Goal: Information Seeking & Learning: Check status

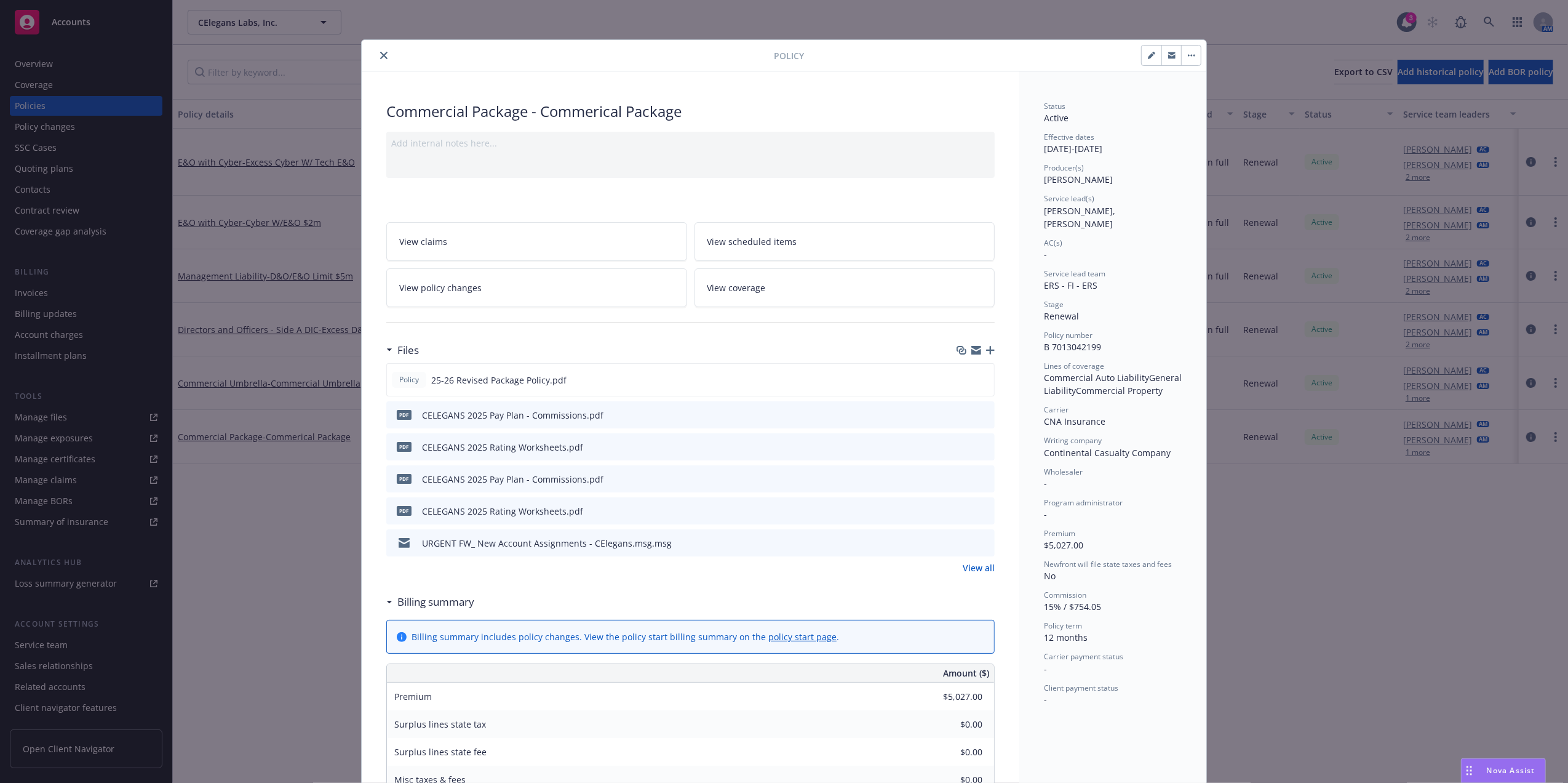
click at [380, 56] on icon "close" at bounding box center [383, 55] width 8 height 8
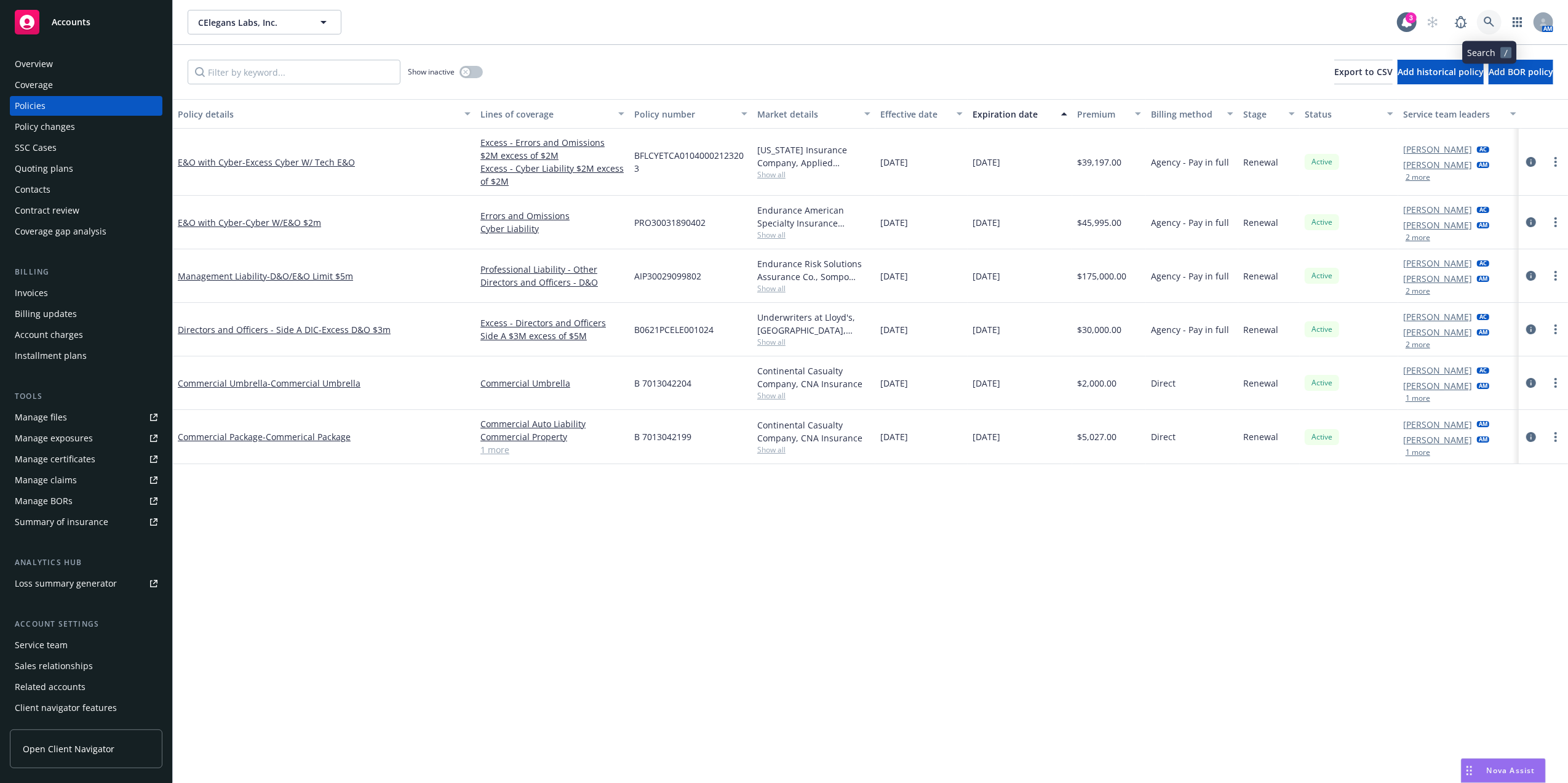
click at [1488, 24] on icon at bounding box center [1489, 22] width 11 height 11
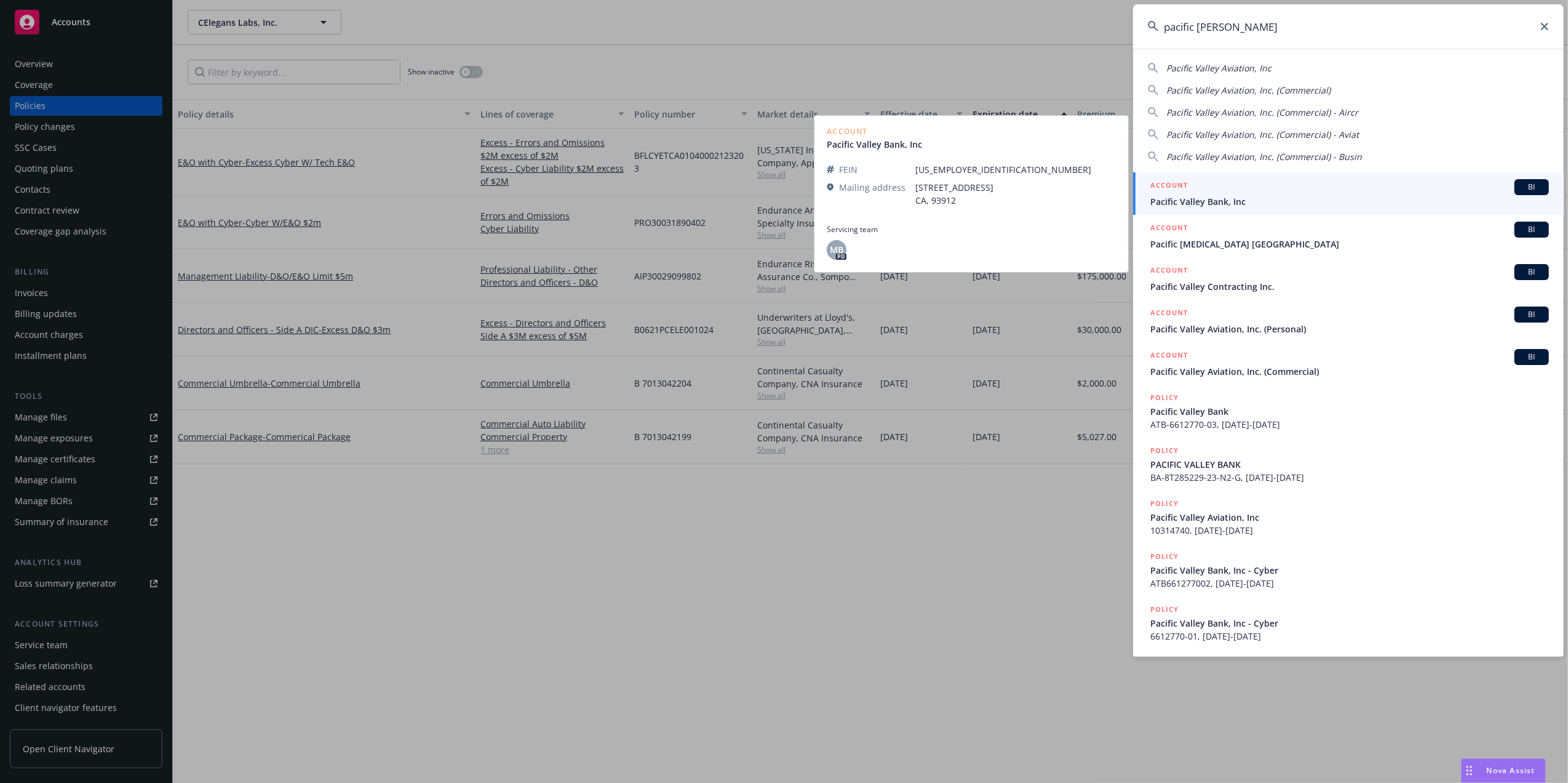
type input "pacific [PERSON_NAME]"
click at [1303, 198] on span "Pacific Valley Bank, Inc" at bounding box center [1349, 201] width 399 height 13
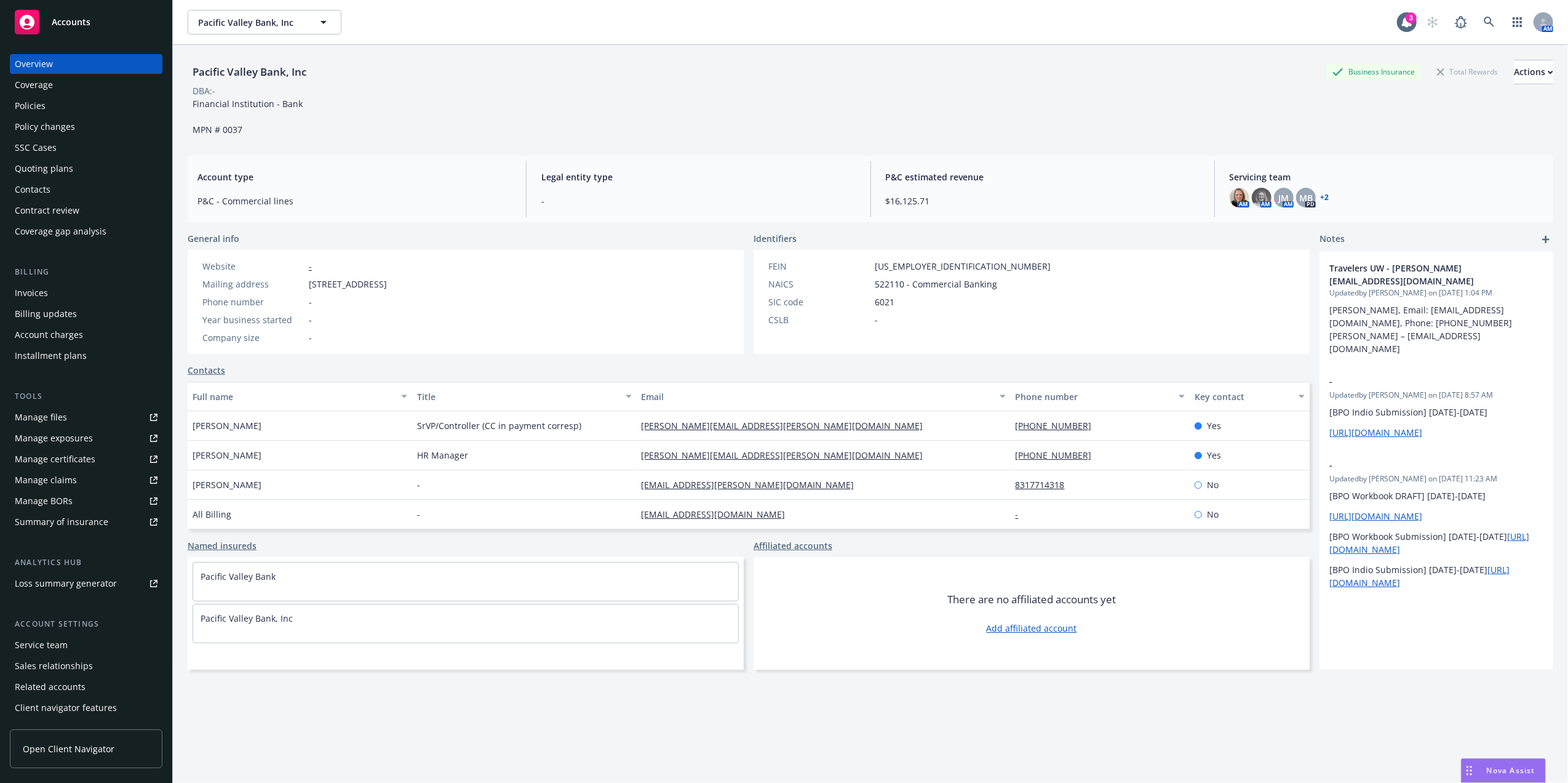
click at [87, 106] on div "Policies" at bounding box center [85, 106] width 142 height 19
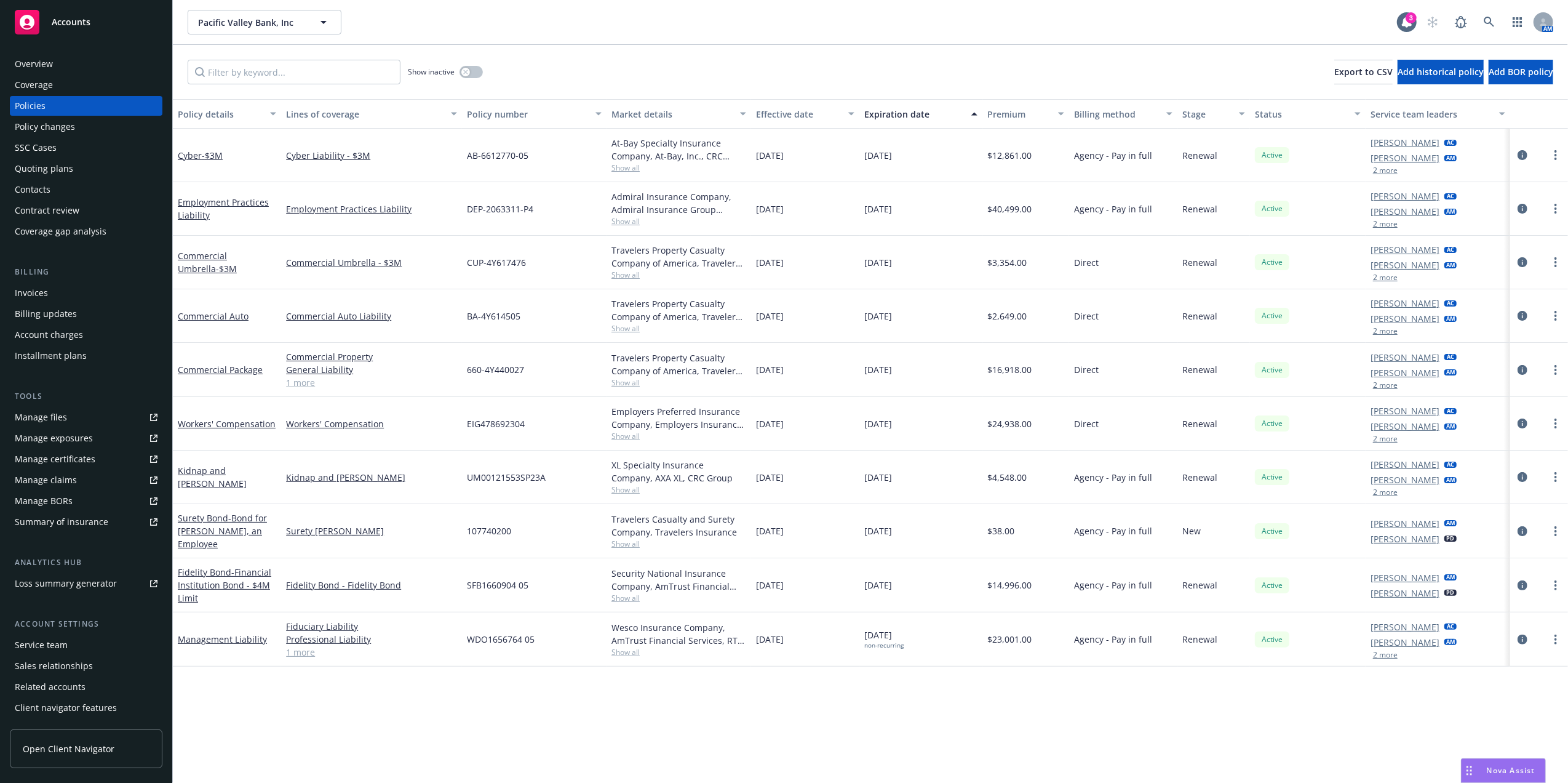
click at [625, 277] on span "Show all" at bounding box center [678, 274] width 135 height 10
click at [630, 212] on div "Admiral Insurance Company, Admiral Insurance Group ([PERSON_NAME] Corporation),…" at bounding box center [678, 203] width 135 height 26
click at [630, 380] on span "Show all" at bounding box center [678, 382] width 135 height 10
click at [886, 391] on div "[DATE]" at bounding box center [920, 370] width 123 height 54
click at [27, 287] on div "Invoices" at bounding box center [31, 292] width 33 height 19
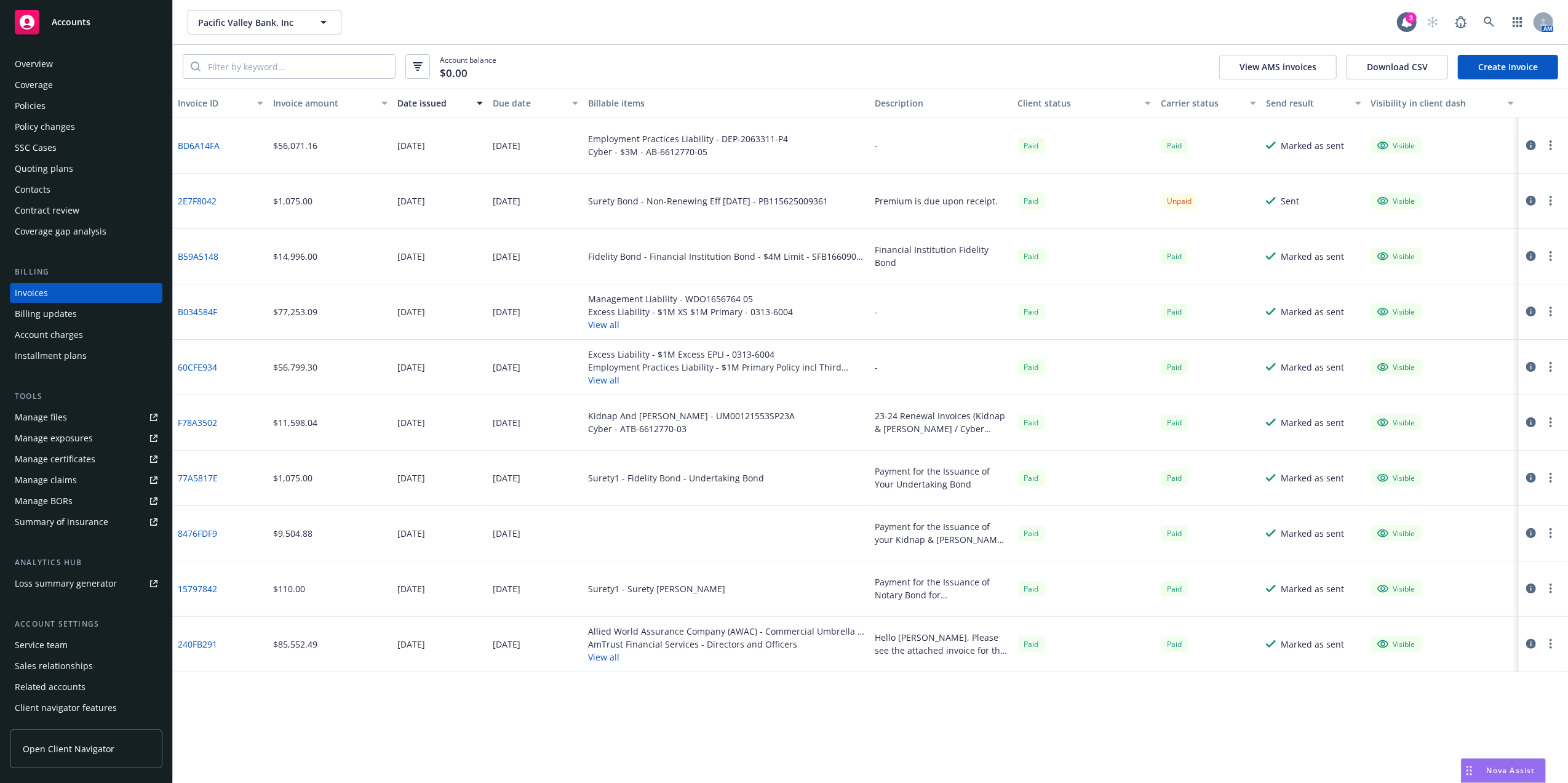
click at [67, 105] on div "Policies" at bounding box center [85, 106] width 142 height 19
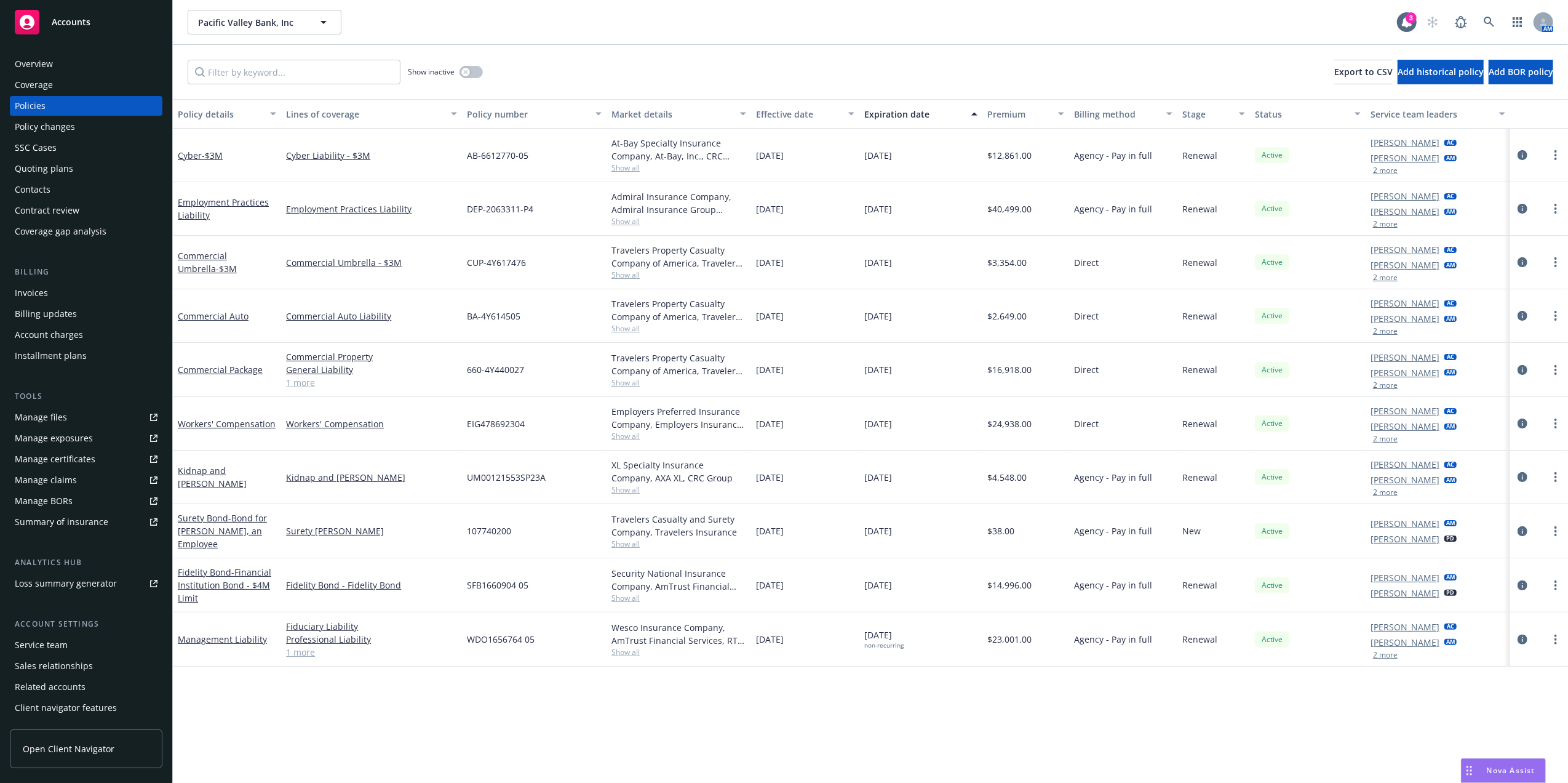
click at [998, 365] on span "$16,918.00" at bounding box center [1010, 370] width 44 height 13
copy span "16,918.00"
click at [101, 293] on div "Invoices" at bounding box center [85, 292] width 142 height 19
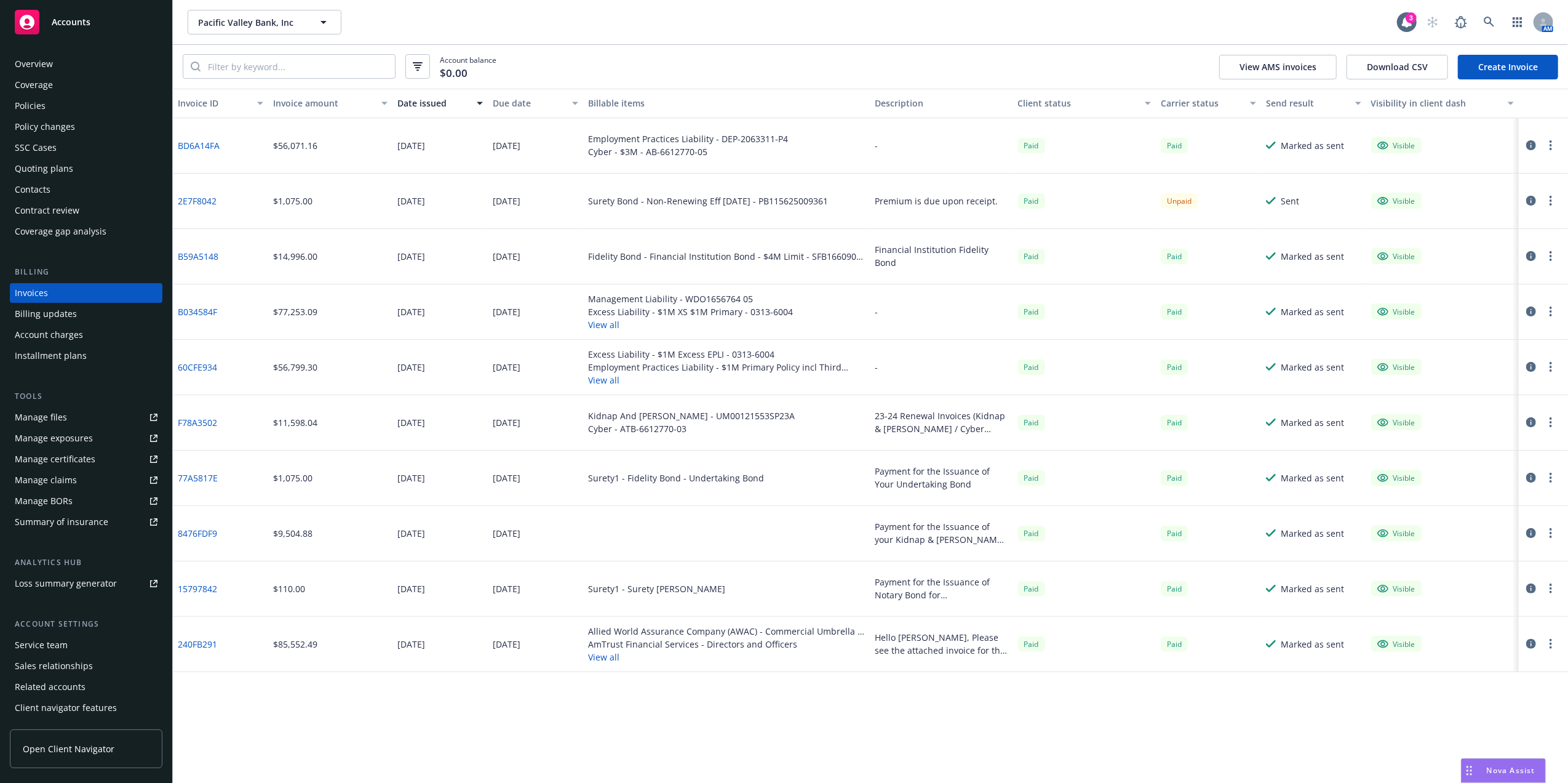
click at [626, 171] on div "Employment Practices Liability - DEP-2063311-P4 Cyber - $3M - AB-6612770-05" at bounding box center [726, 146] width 287 height 56
click at [1492, 15] on link at bounding box center [1489, 22] width 24 height 24
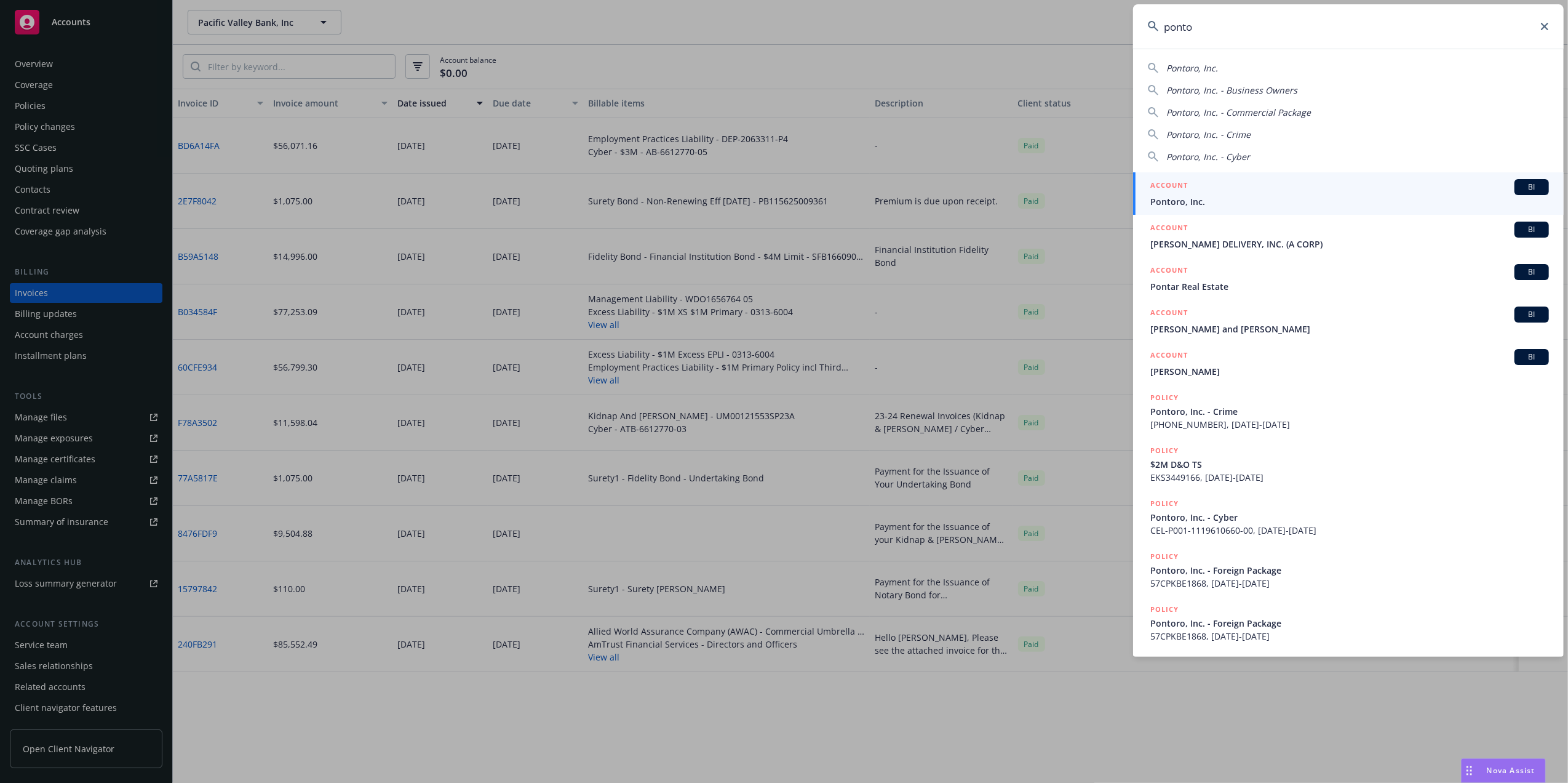
type input "ponto"
click at [1175, 196] on span "Pontoro, Inc." at bounding box center [1349, 201] width 399 height 13
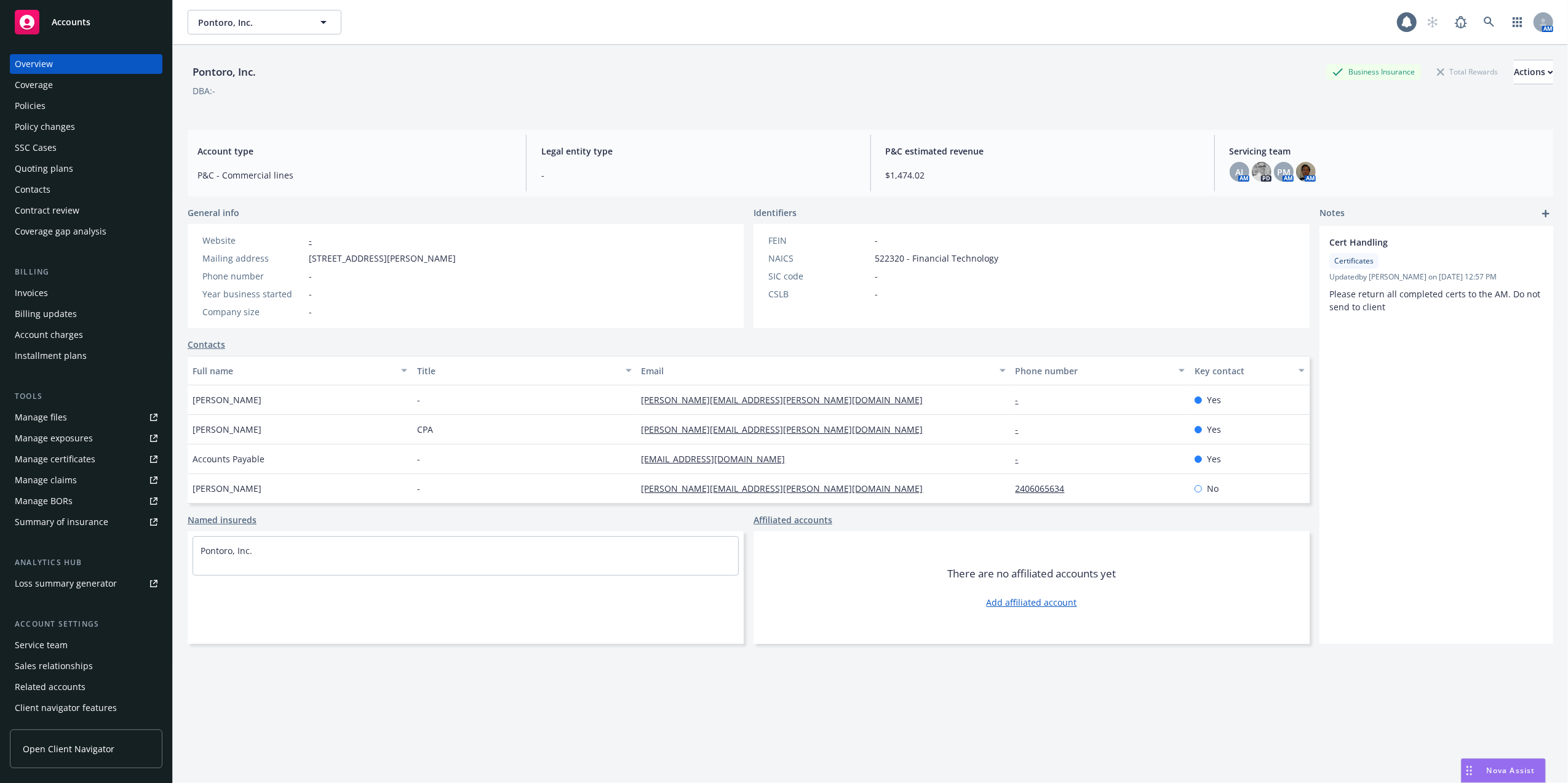
click at [64, 175] on div "Quoting plans" at bounding box center [44, 169] width 58 height 19
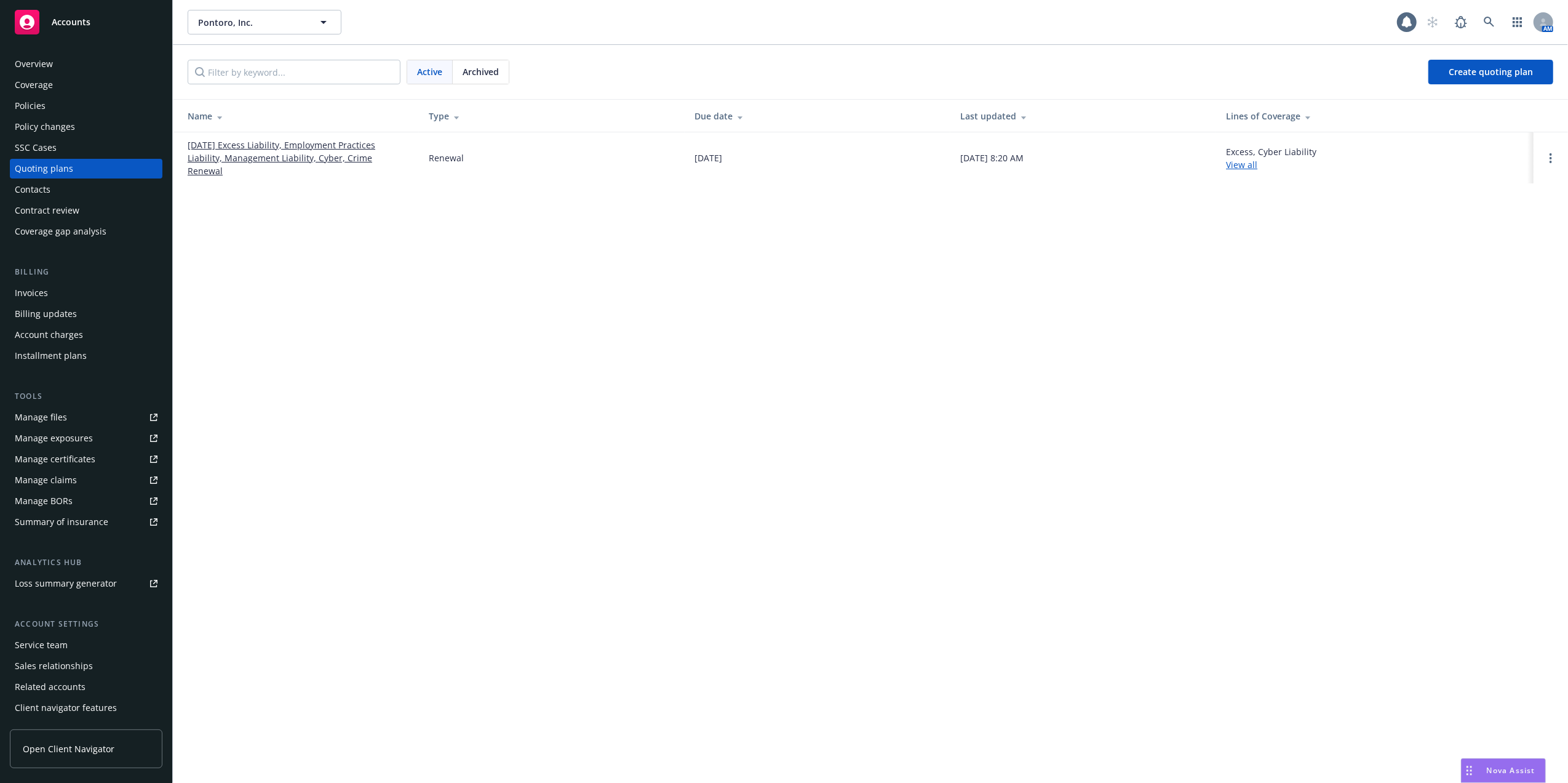
click at [254, 151] on link "[DATE] Excess Liability, Employment Practices Liability, Management Liability, …" at bounding box center [298, 158] width 222 height 39
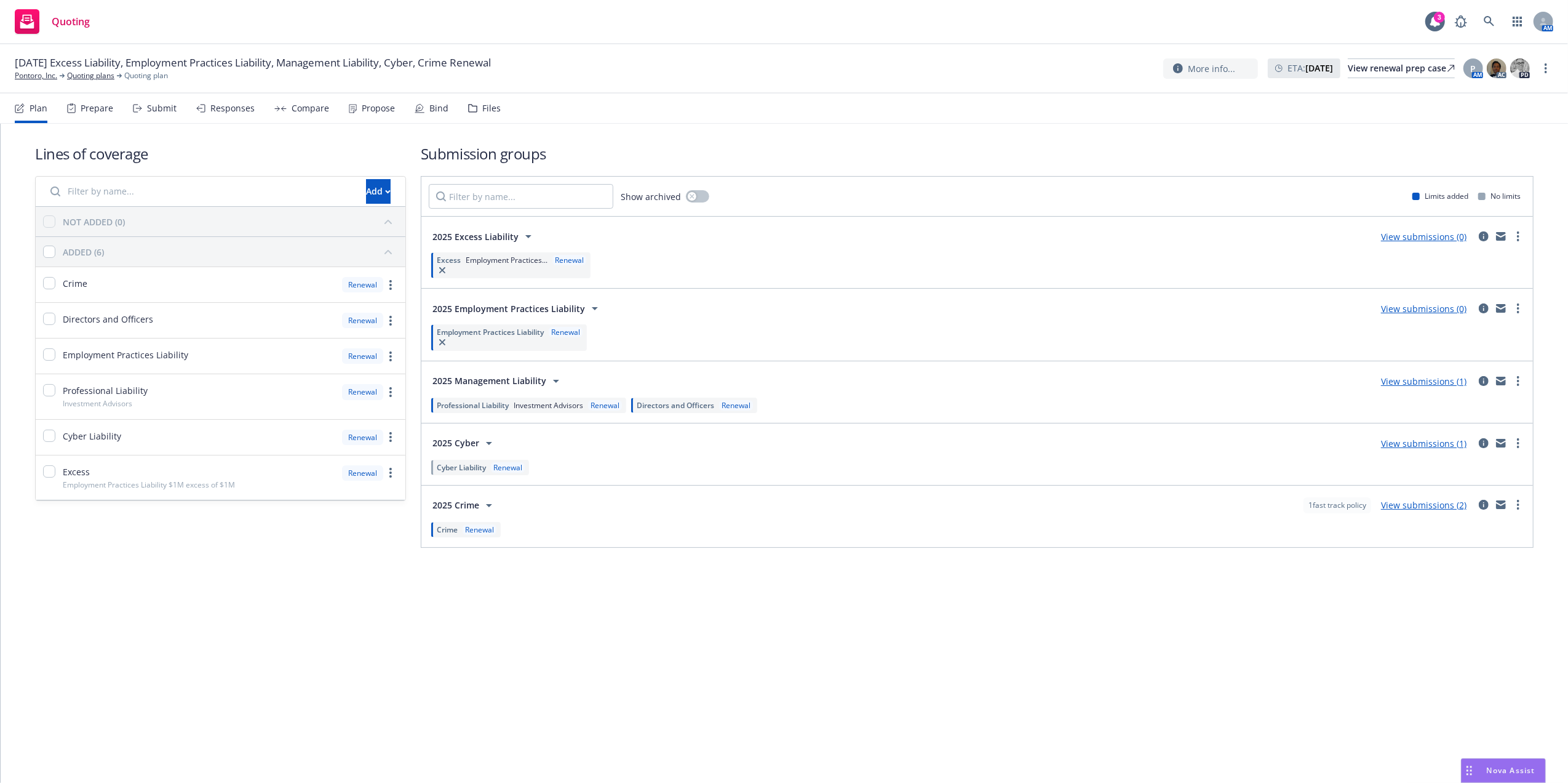
click at [588, 311] on icon at bounding box center [594, 308] width 15 height 15
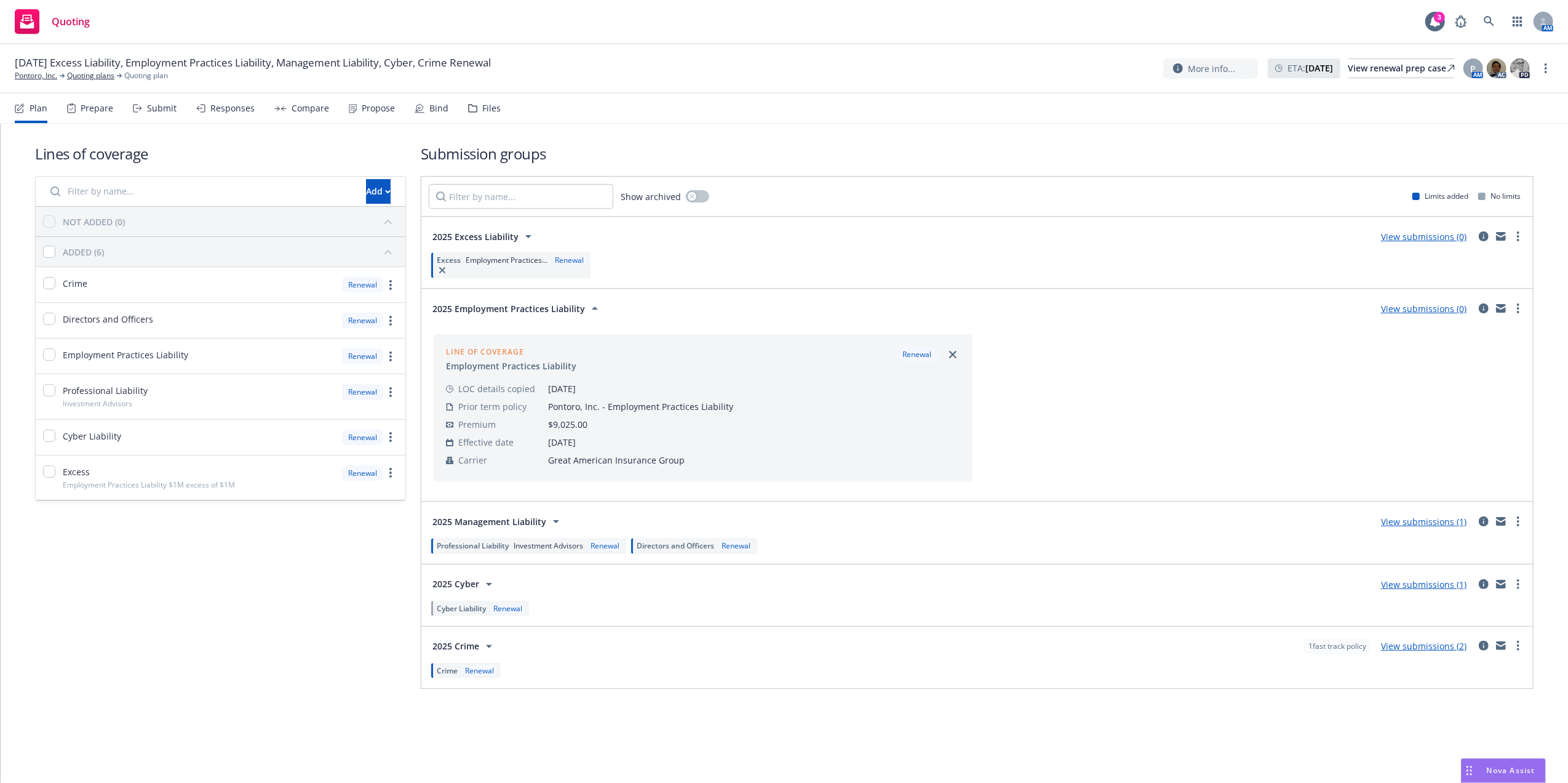
click at [549, 518] on icon at bounding box center [556, 521] width 15 height 15
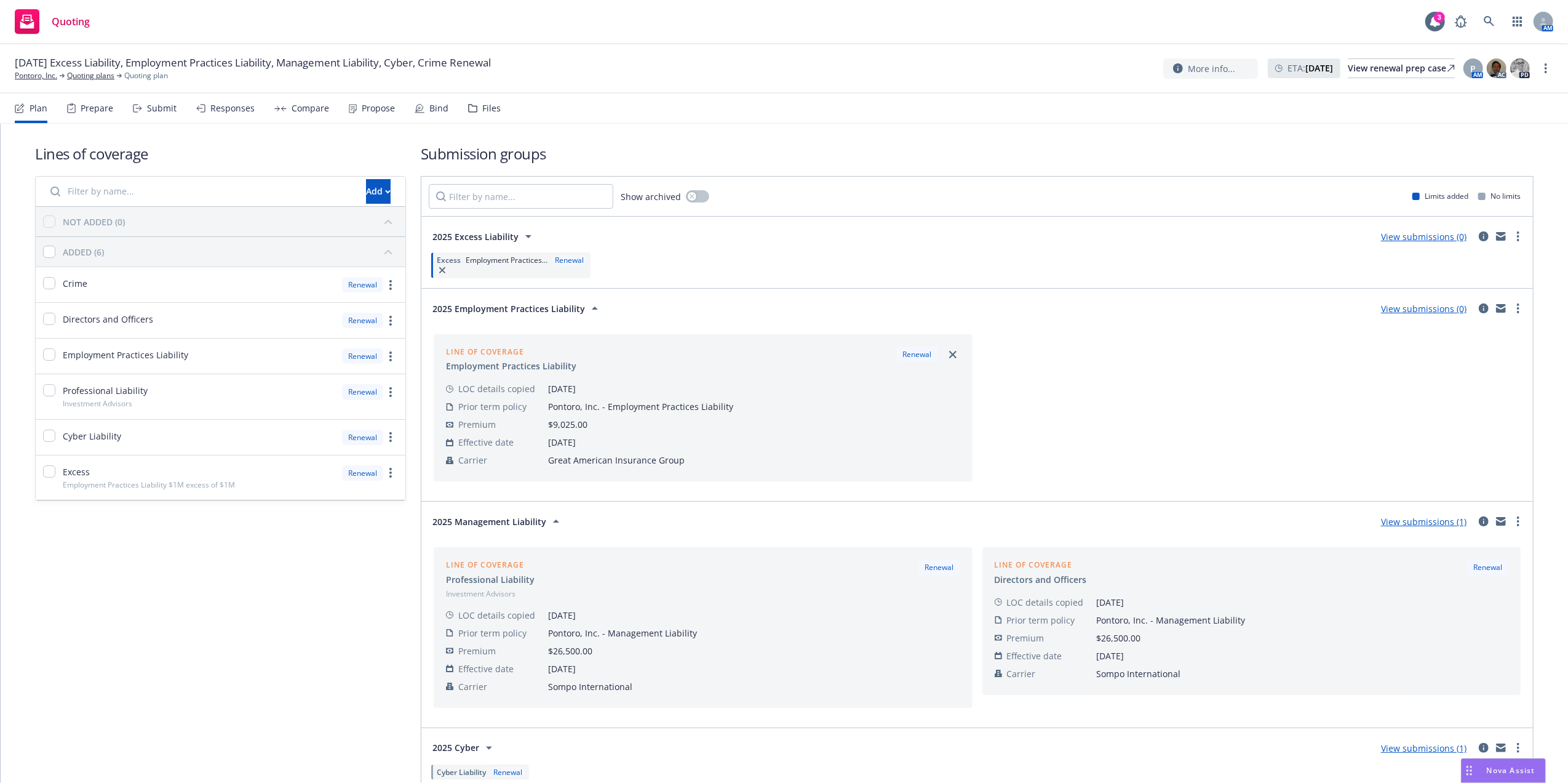
click at [531, 522] on span "2025 Management Liability" at bounding box center [490, 521] width 114 height 13
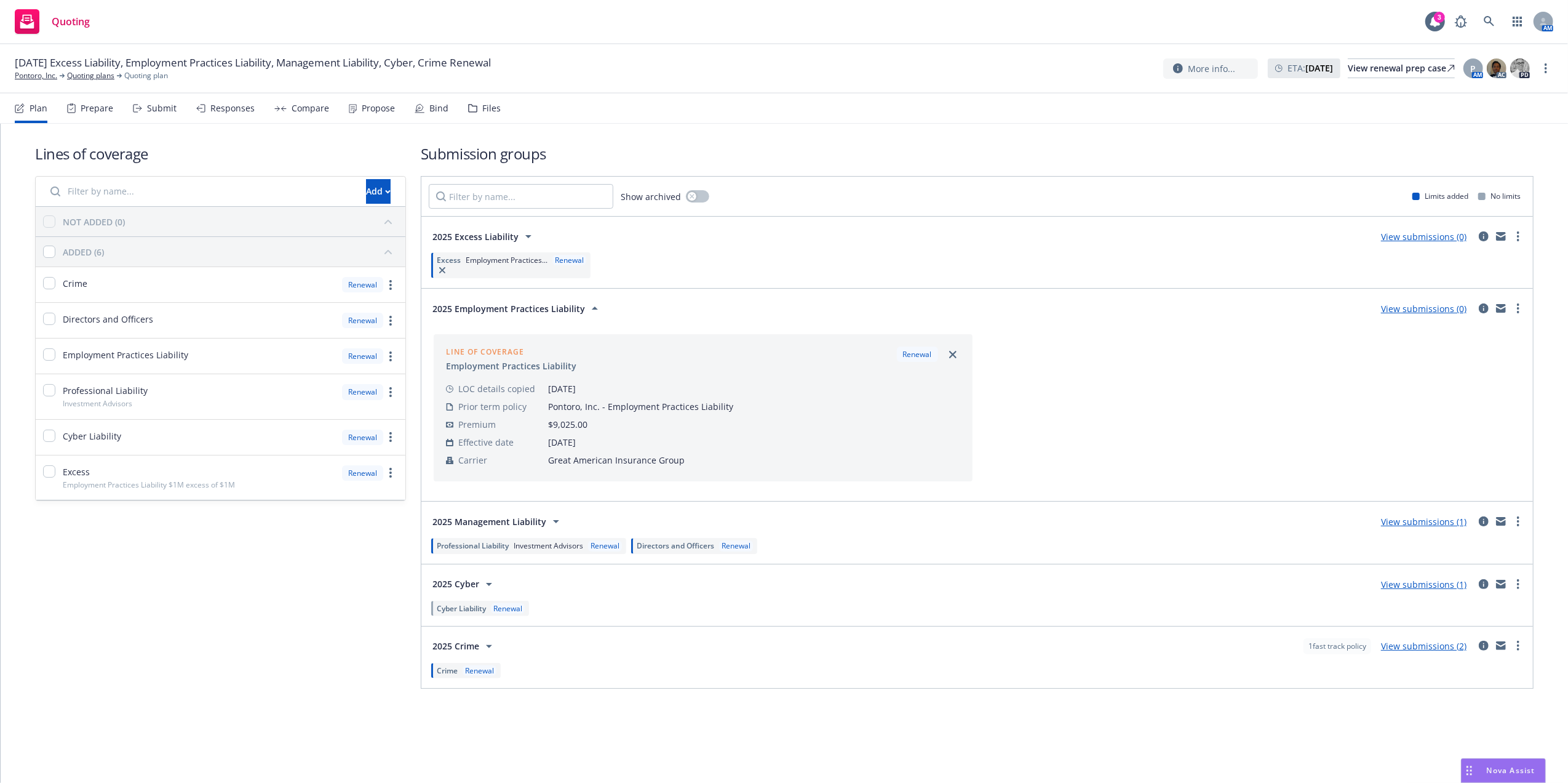
click at [554, 308] on span "2025 Employment Practices Liability" at bounding box center [509, 308] width 153 height 13
